Goal: Check status: Check status

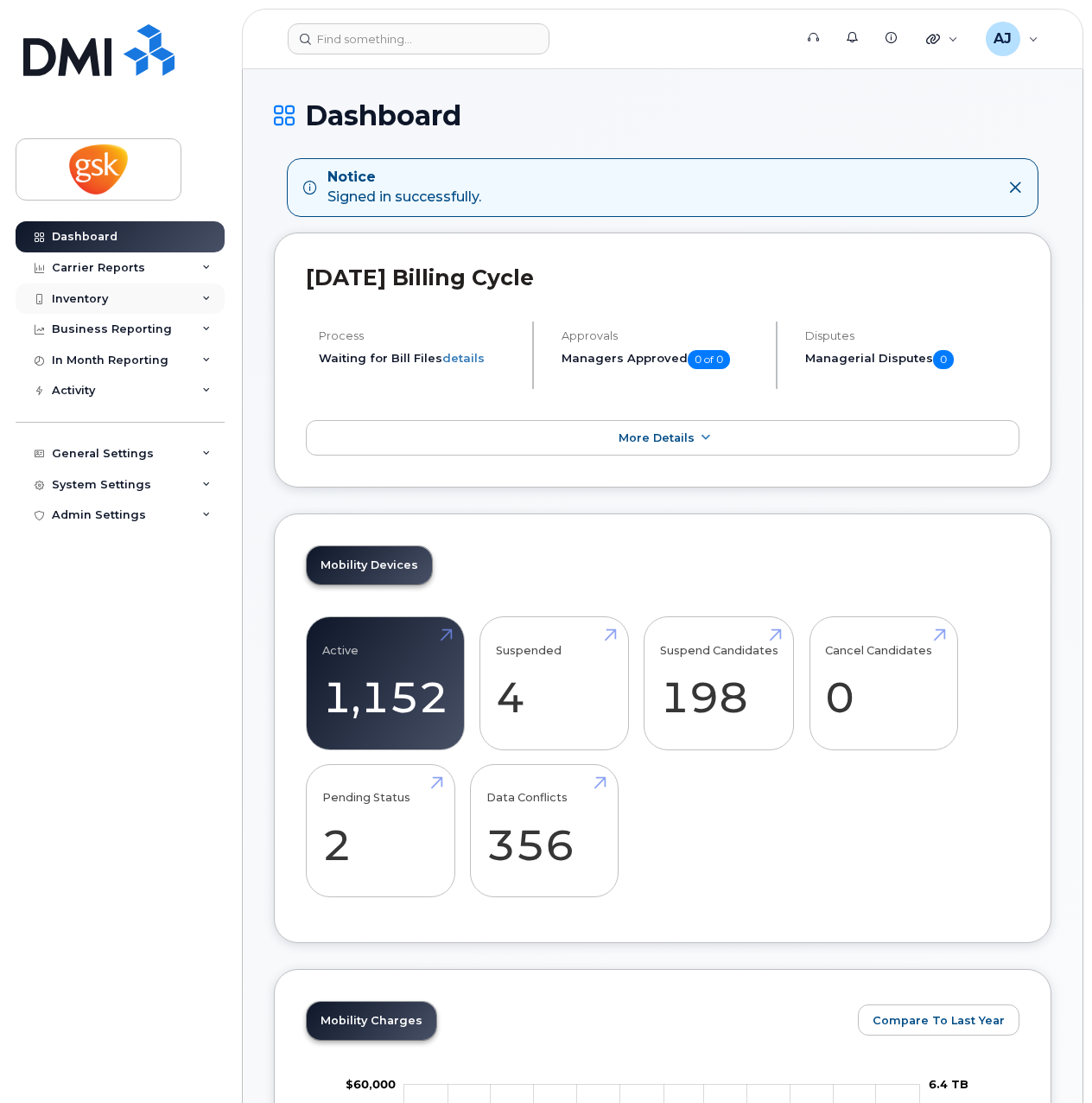
click at [198, 297] on div "Inventory" at bounding box center [120, 299] width 209 height 31
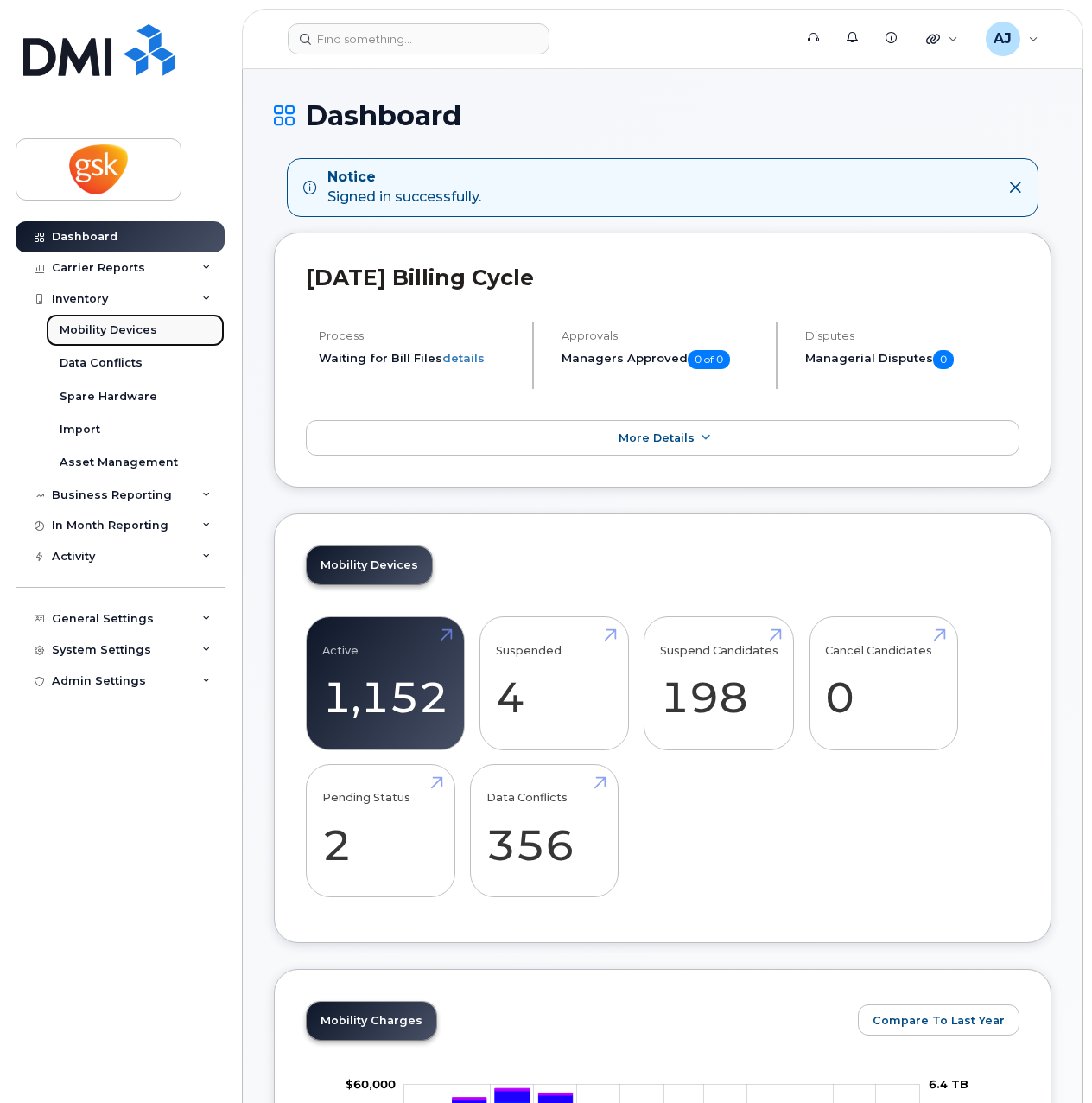
click at [157, 328] on link "Mobility Devices" at bounding box center [135, 330] width 178 height 33
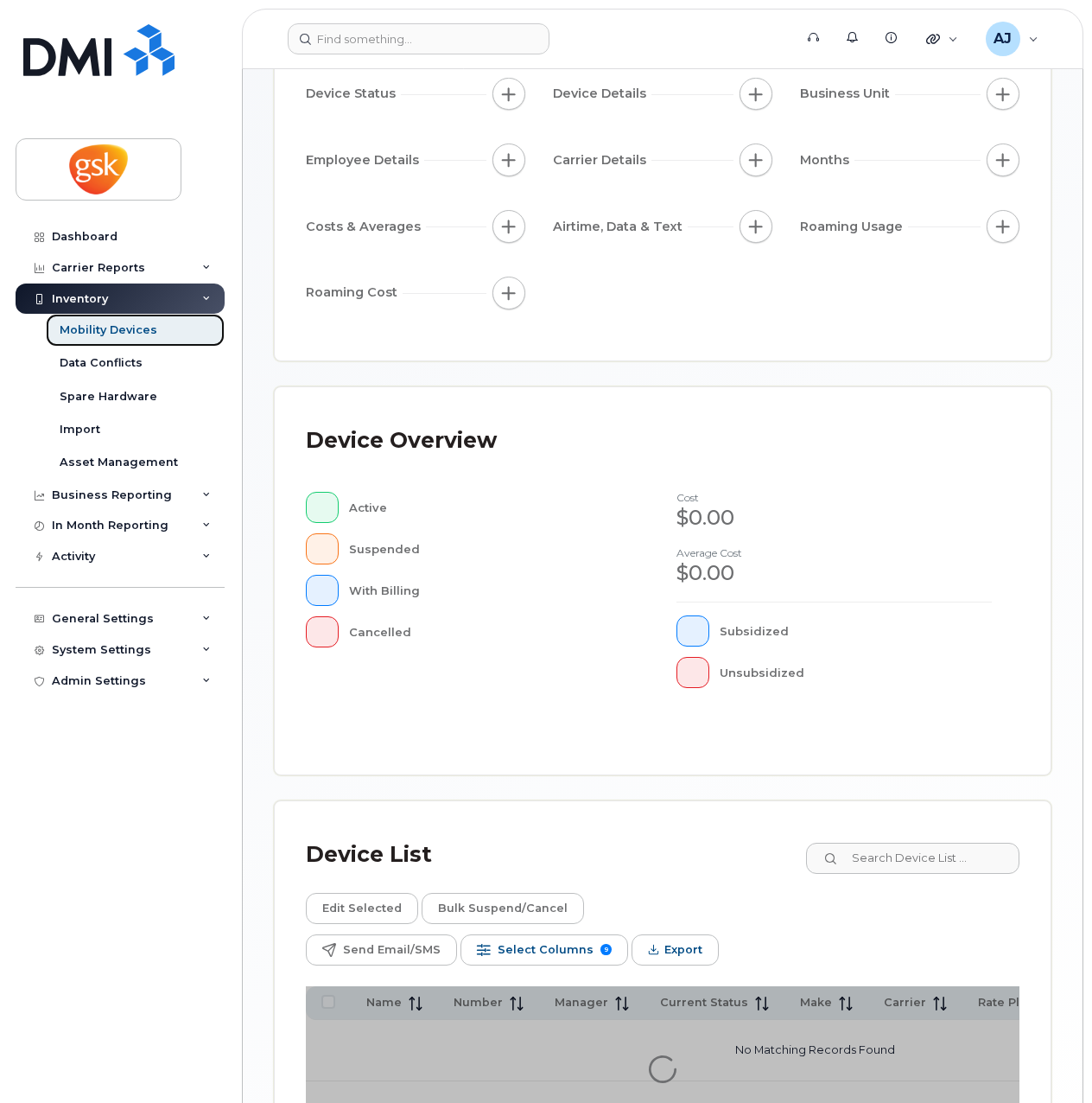
scroll to position [317, 0]
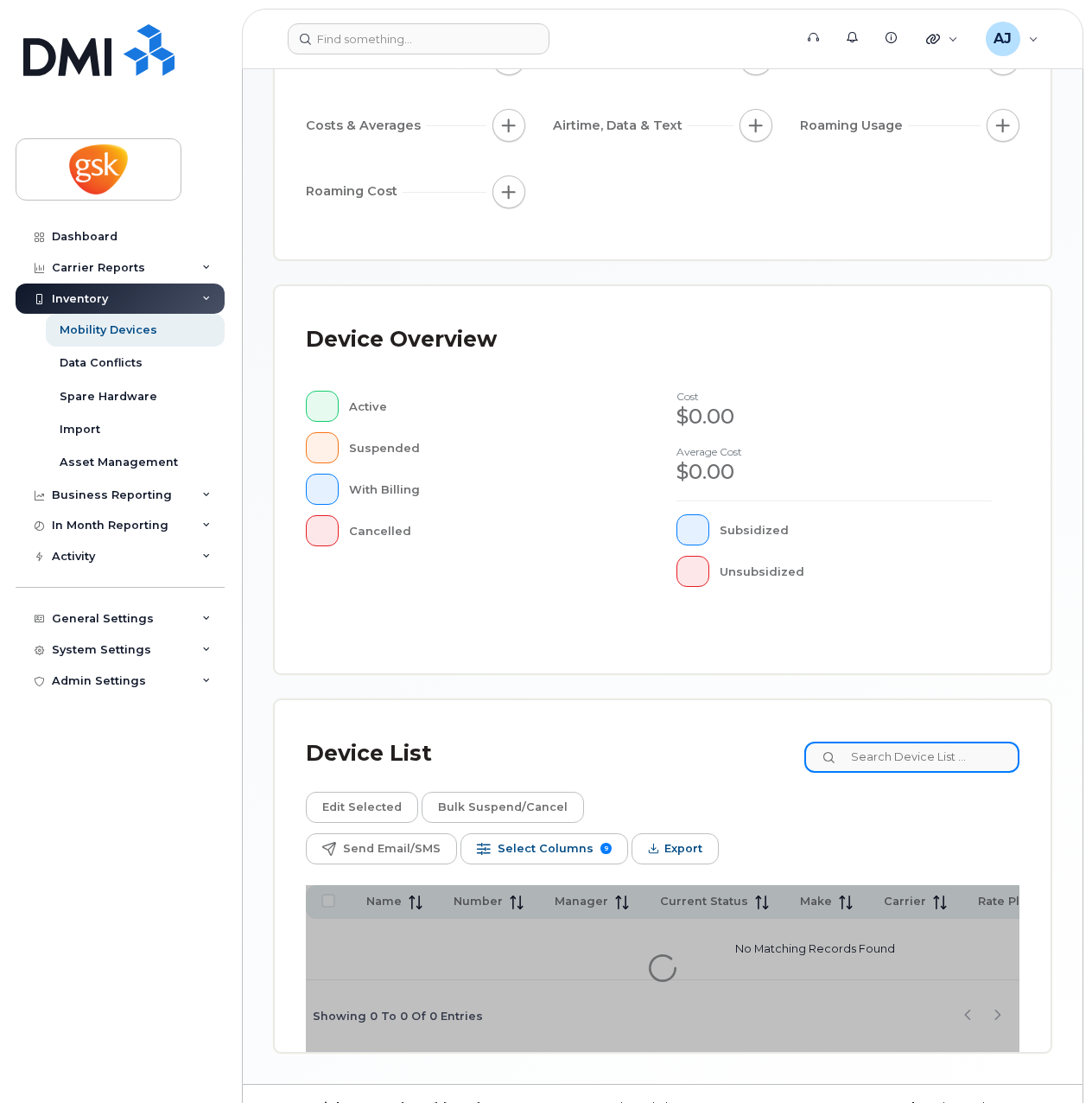
click at [928, 758] on input at bounding box center [912, 757] width 215 height 31
type input "[PERSON_NAME]"
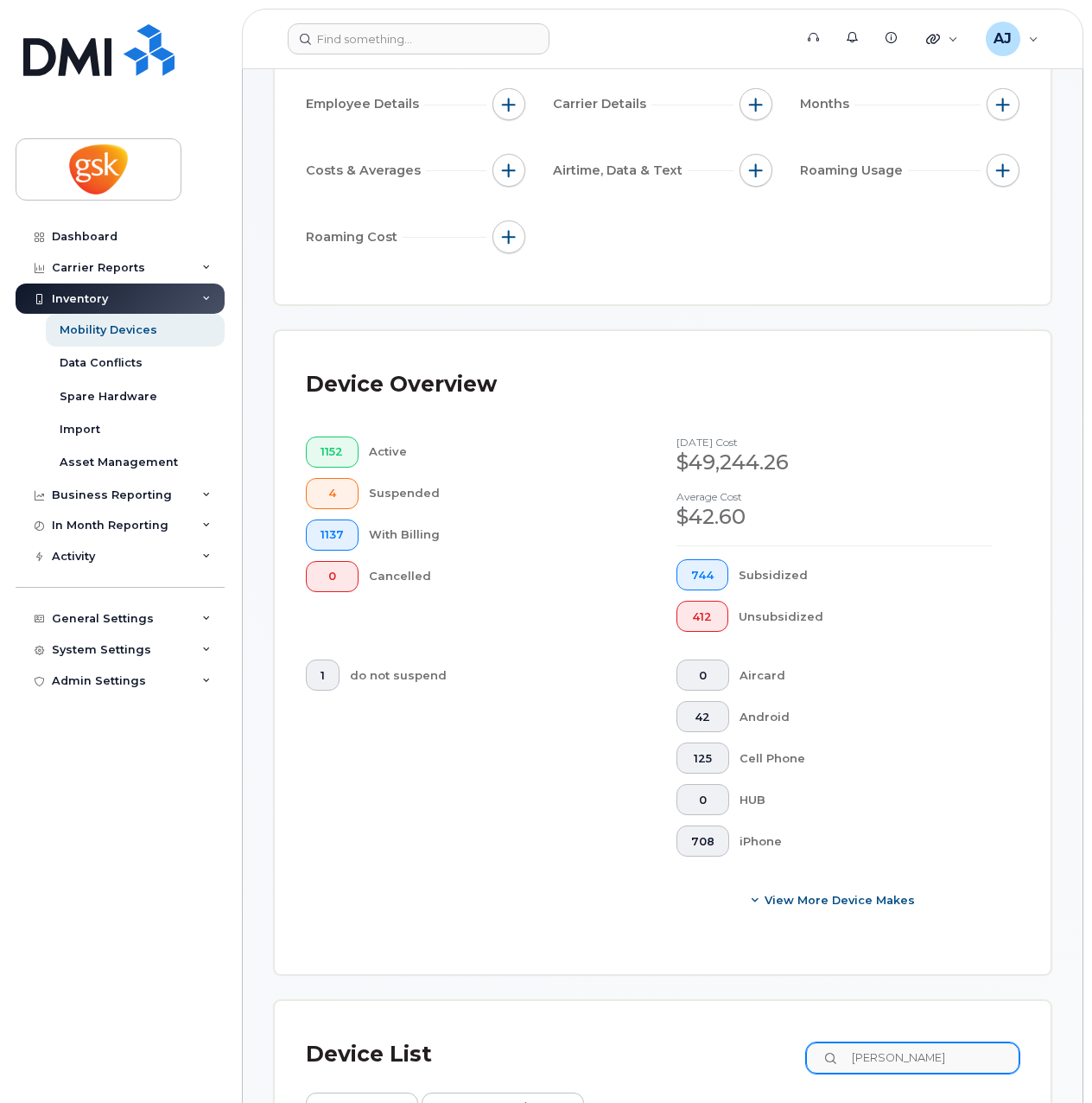
click at [928, 758] on div "Cell Phone" at bounding box center [866, 758] width 253 height 31
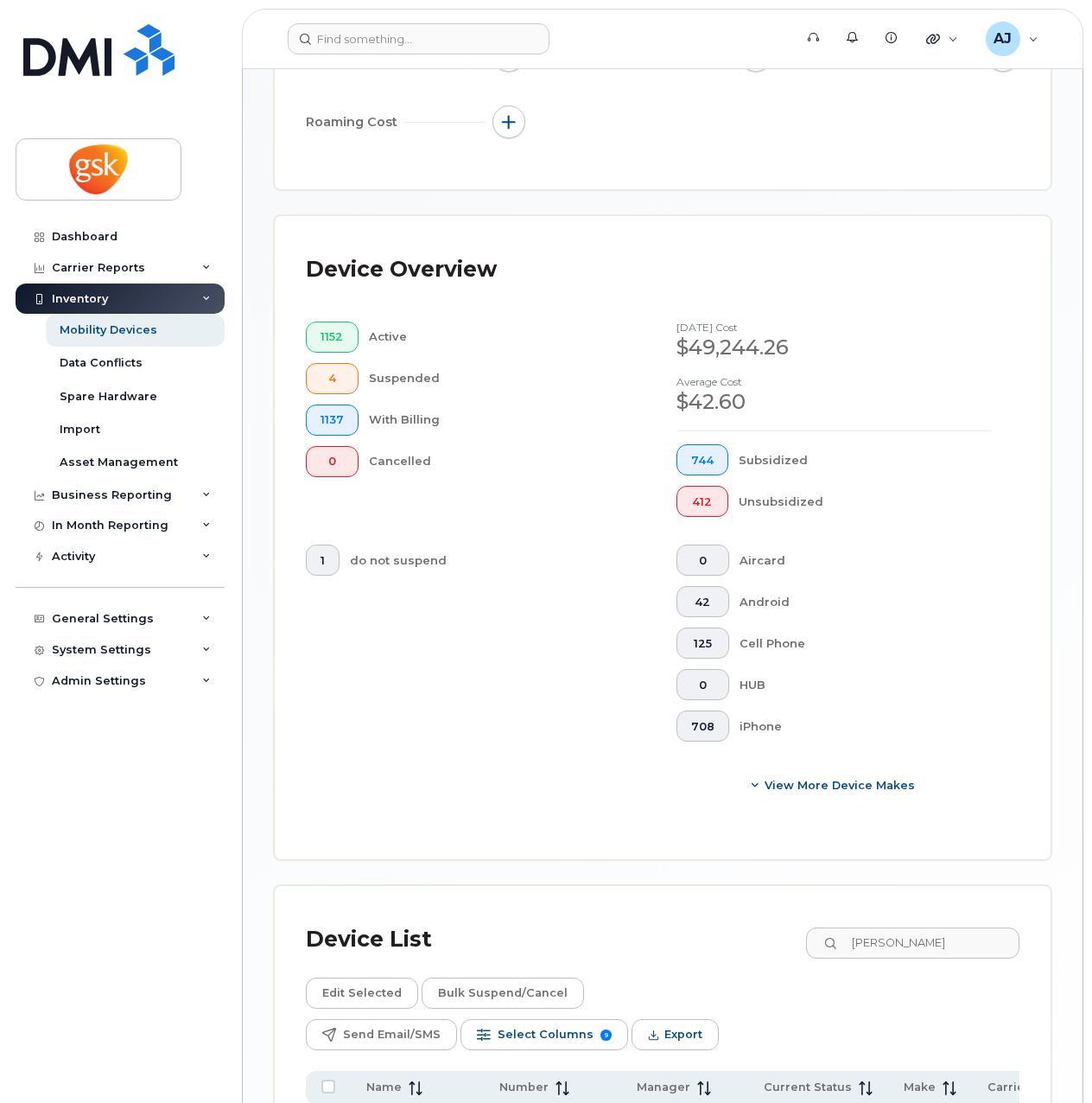
scroll to position [623, 0]
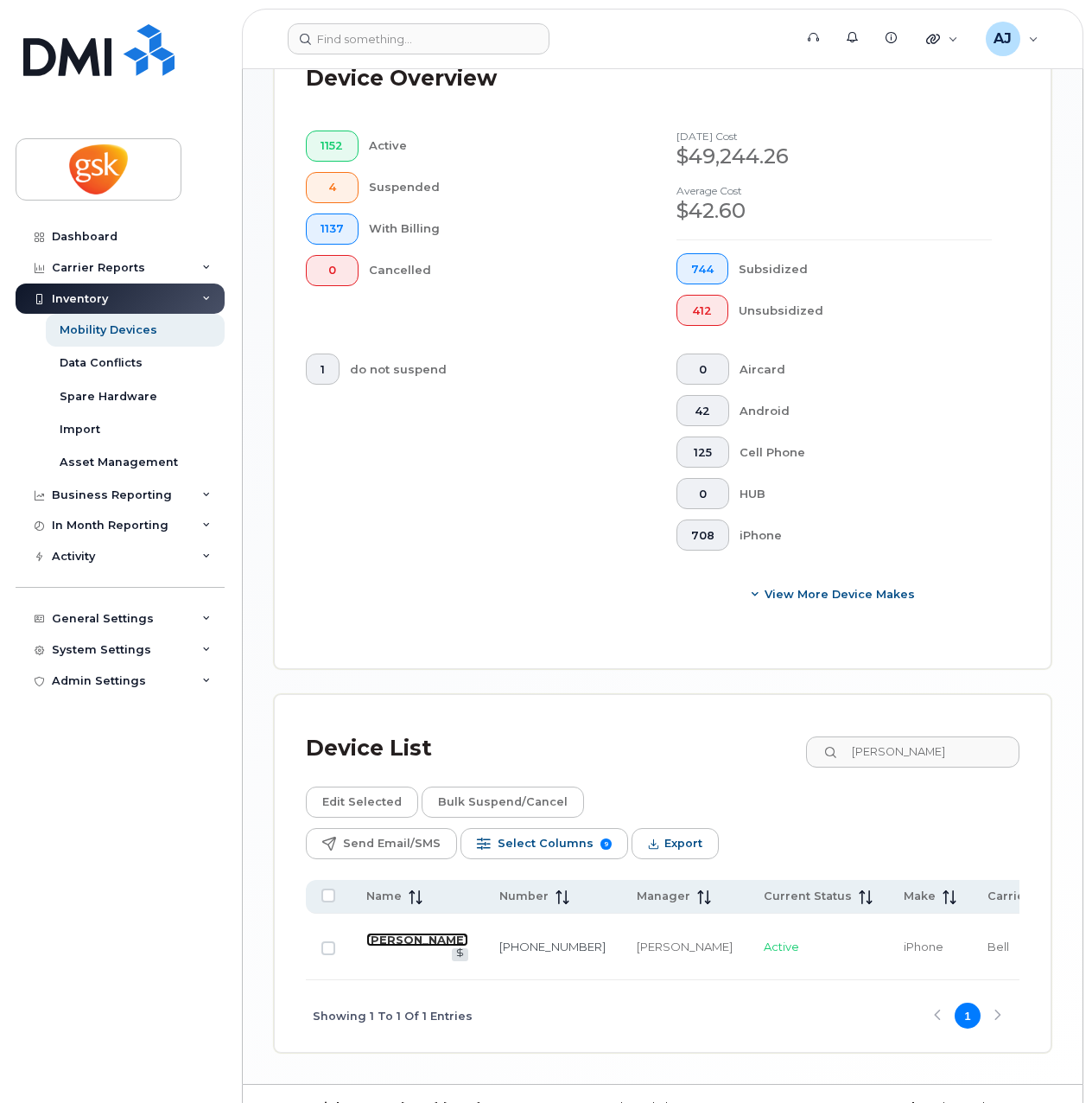
click at [384, 933] on link "[PERSON_NAME]" at bounding box center [417, 940] width 102 height 13
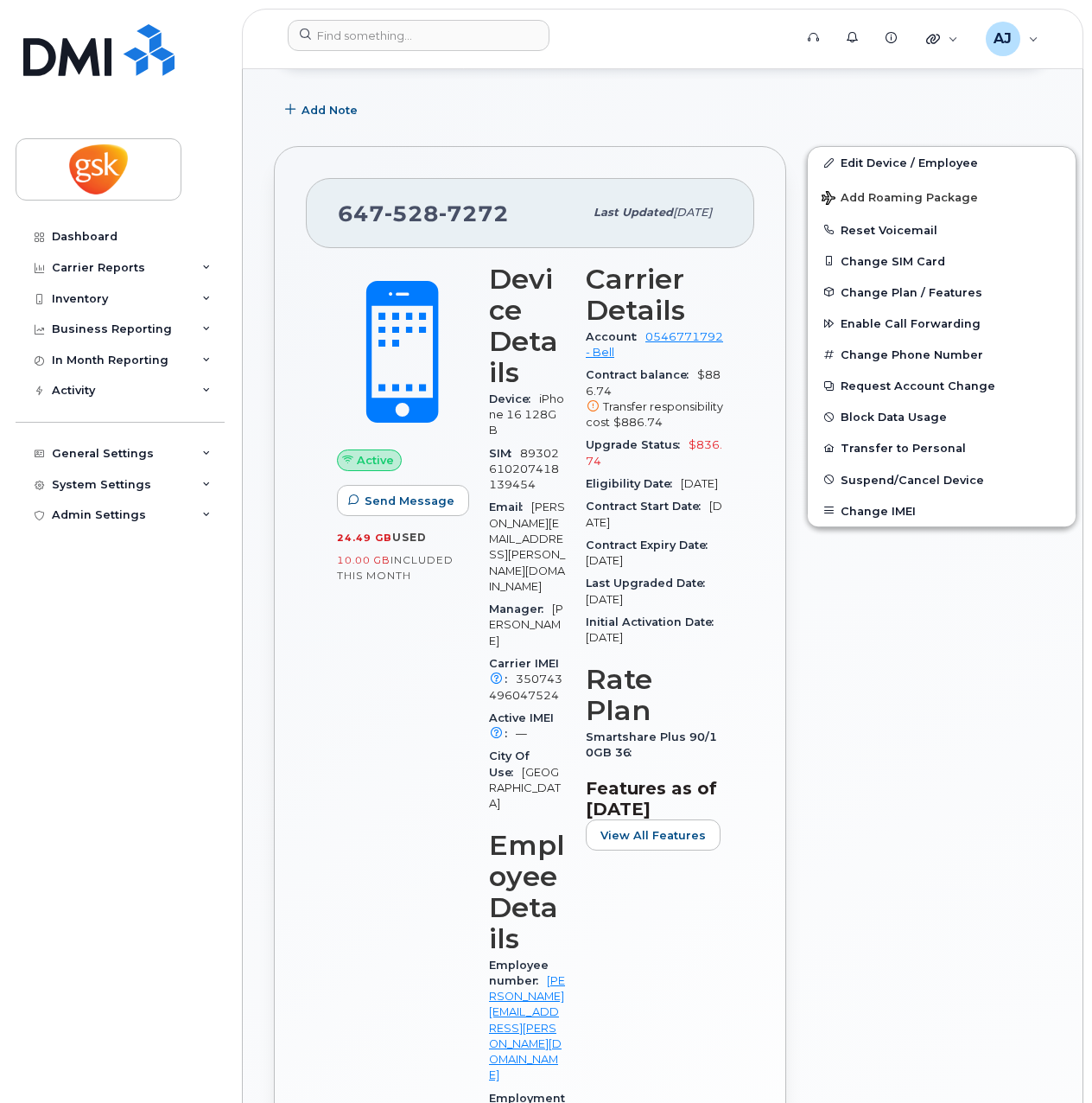
scroll to position [244, 0]
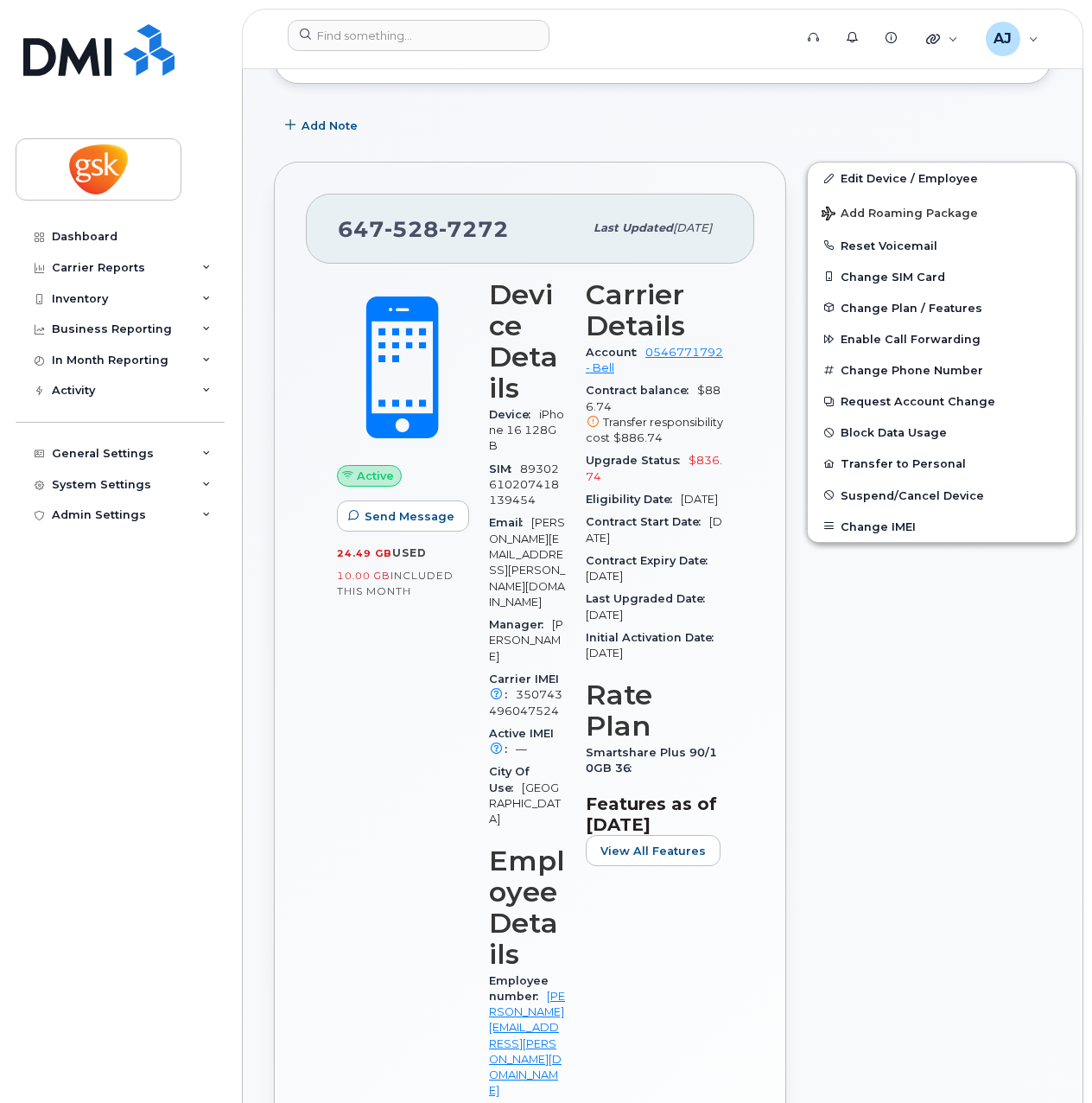
click at [946, 791] on div "Edit Device / Employee Add Roaming Package Reset Voicemail Change SIM Card Chan…" at bounding box center [941, 837] width 291 height 1371
